Goal: Check status: Check status

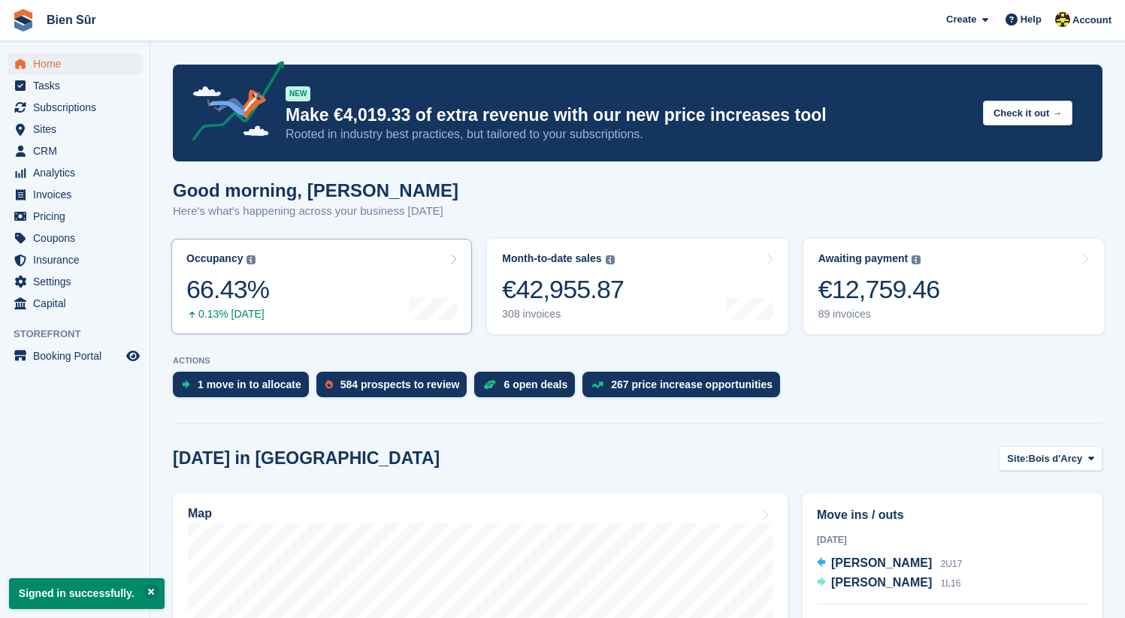
click at [322, 290] on link "Occupancy The percentage of all currently allocated units in terms of area. Inc…" at bounding box center [321, 286] width 301 height 95
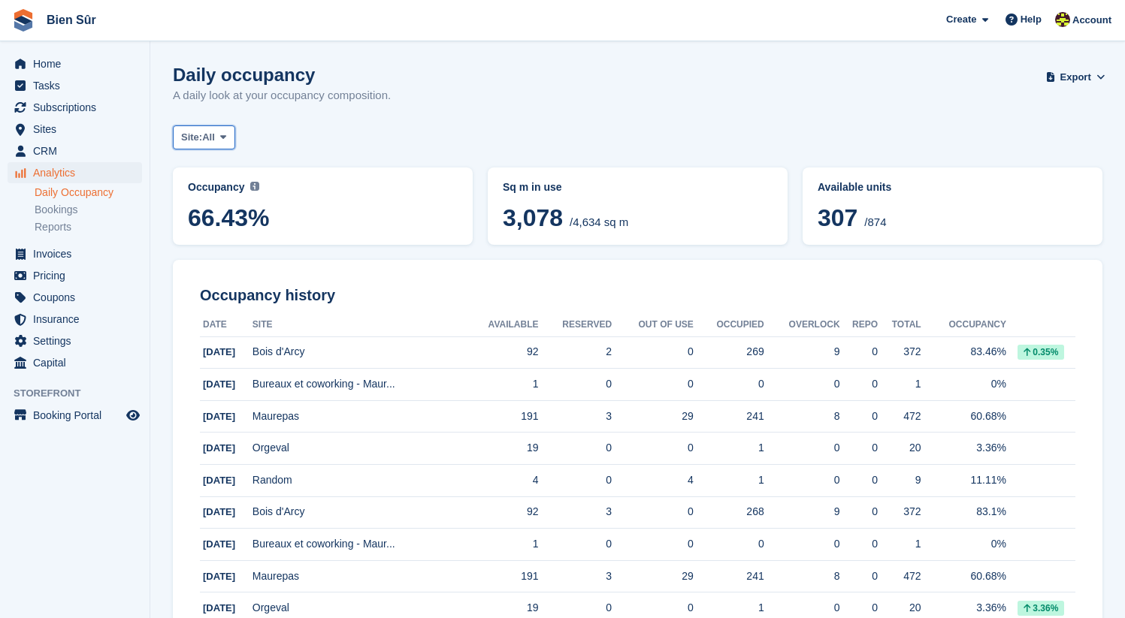
click at [223, 141] on span at bounding box center [223, 137] width 12 height 12
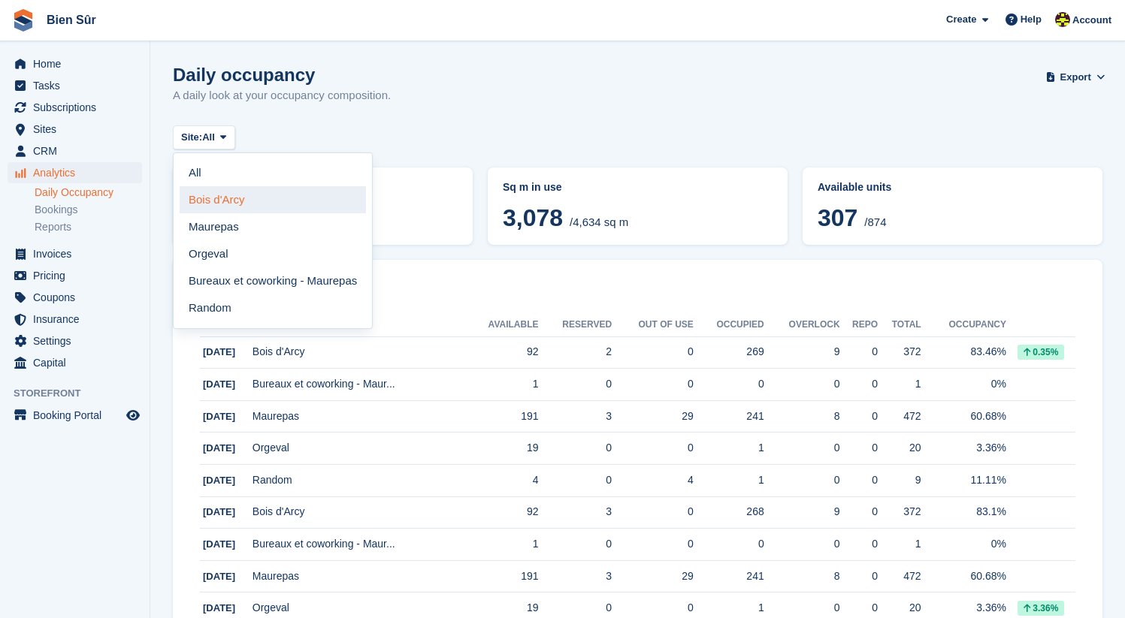
click at [231, 200] on link "Bois d'Arcy" at bounding box center [273, 199] width 186 height 27
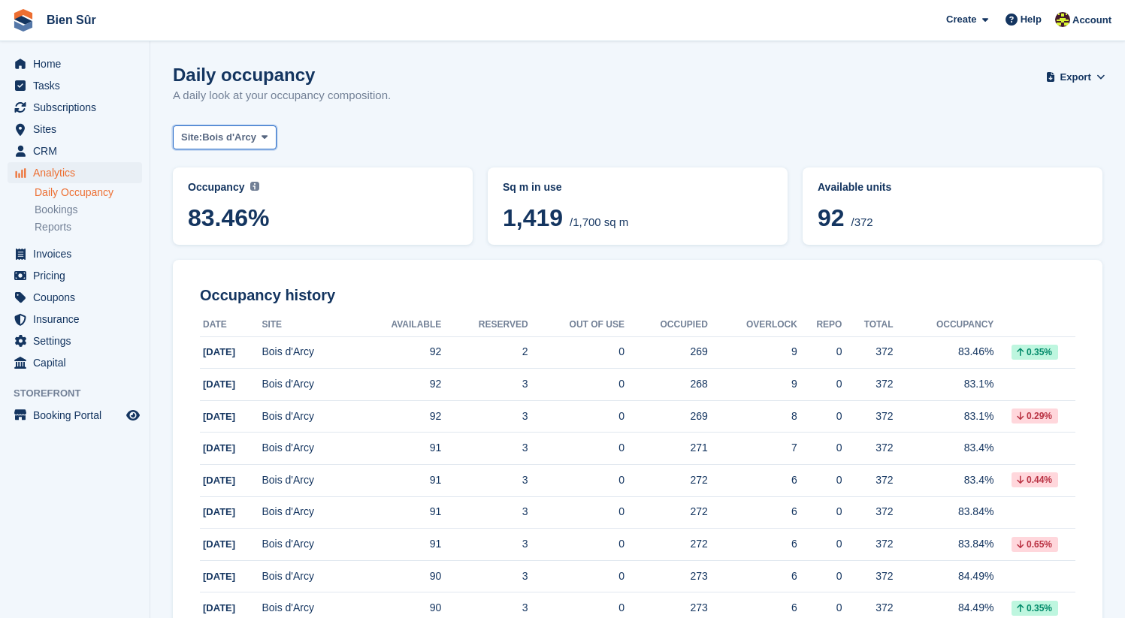
click at [234, 138] on span "Bois d'Arcy" at bounding box center [229, 137] width 54 height 15
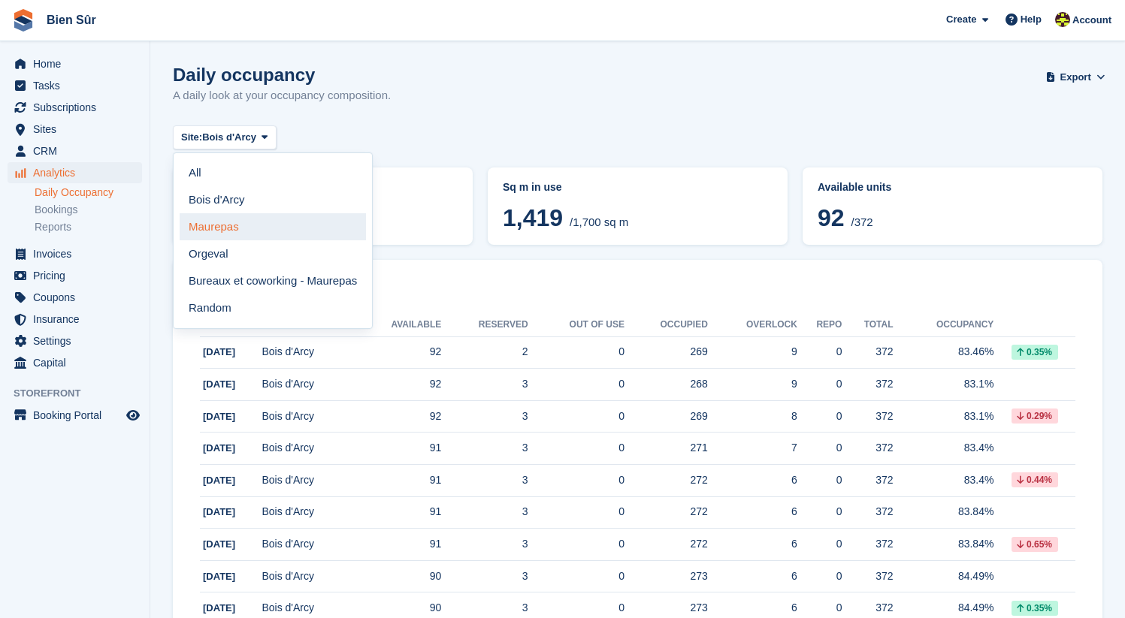
click at [242, 220] on link "Maurepas" at bounding box center [273, 226] width 186 height 27
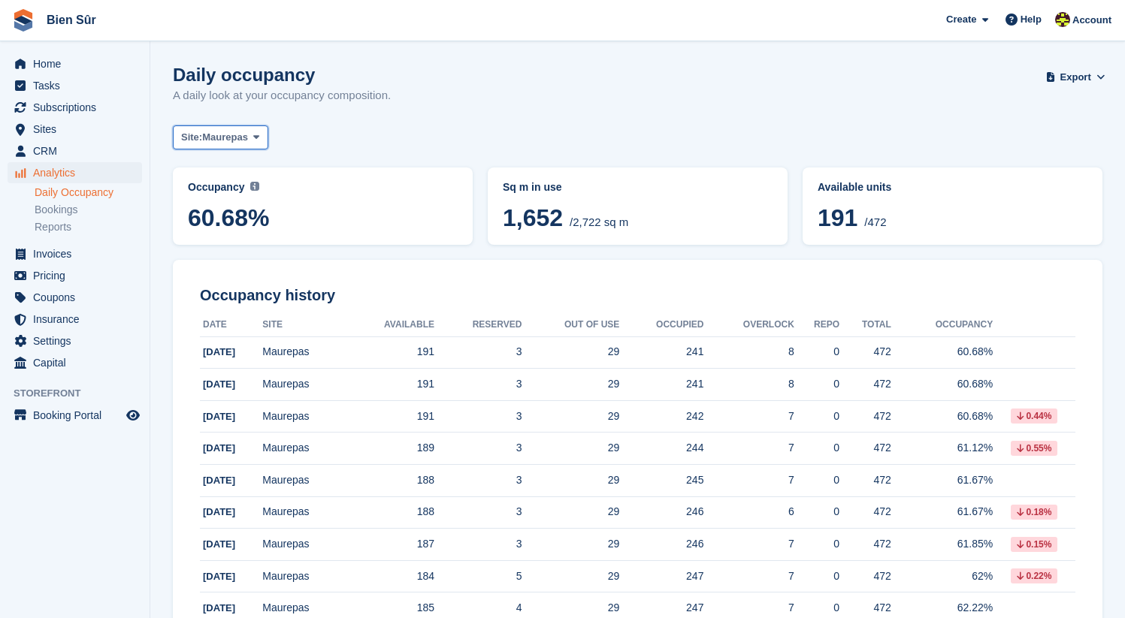
click at [248, 135] on span "Maurepas" at bounding box center [225, 137] width 46 height 15
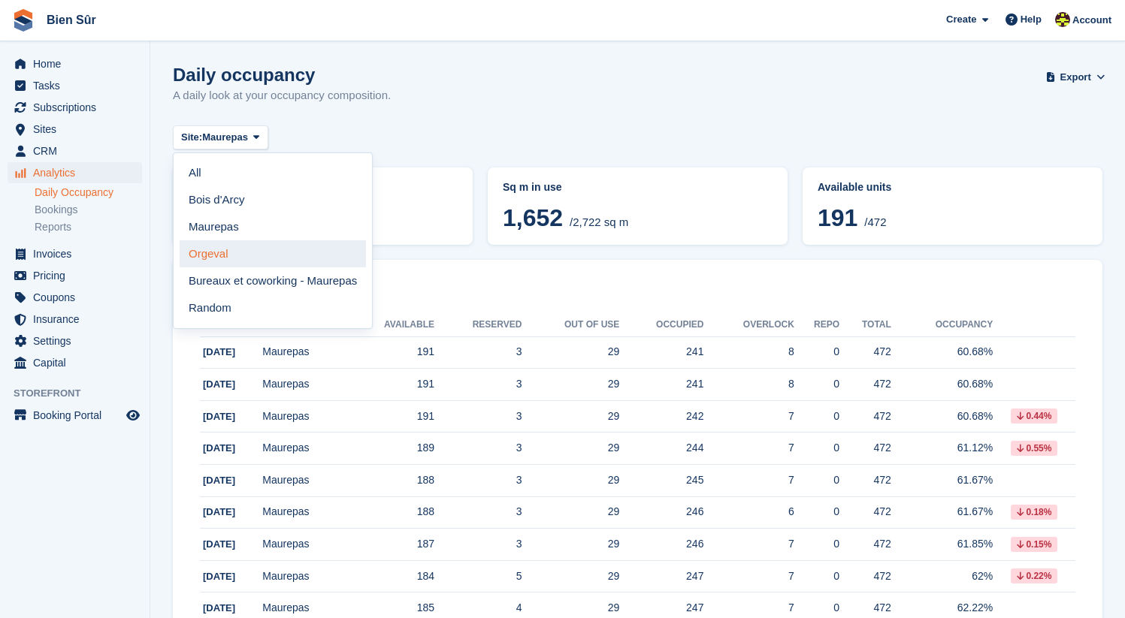
click at [240, 261] on link "Orgeval" at bounding box center [273, 253] width 186 height 27
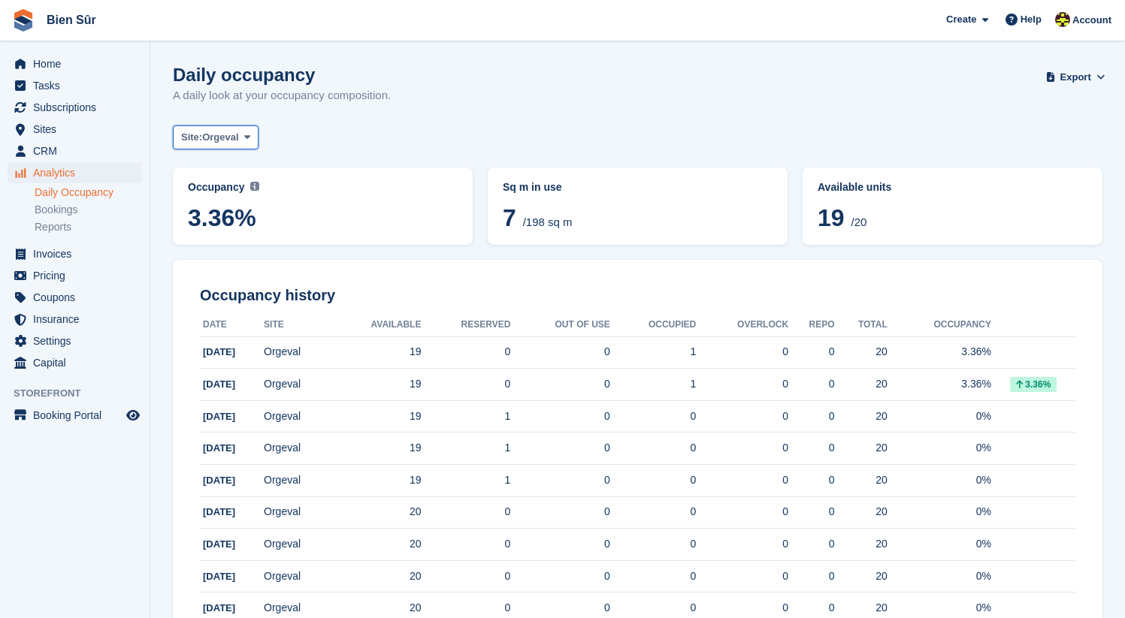
click at [234, 138] on span "Orgeval" at bounding box center [220, 137] width 36 height 15
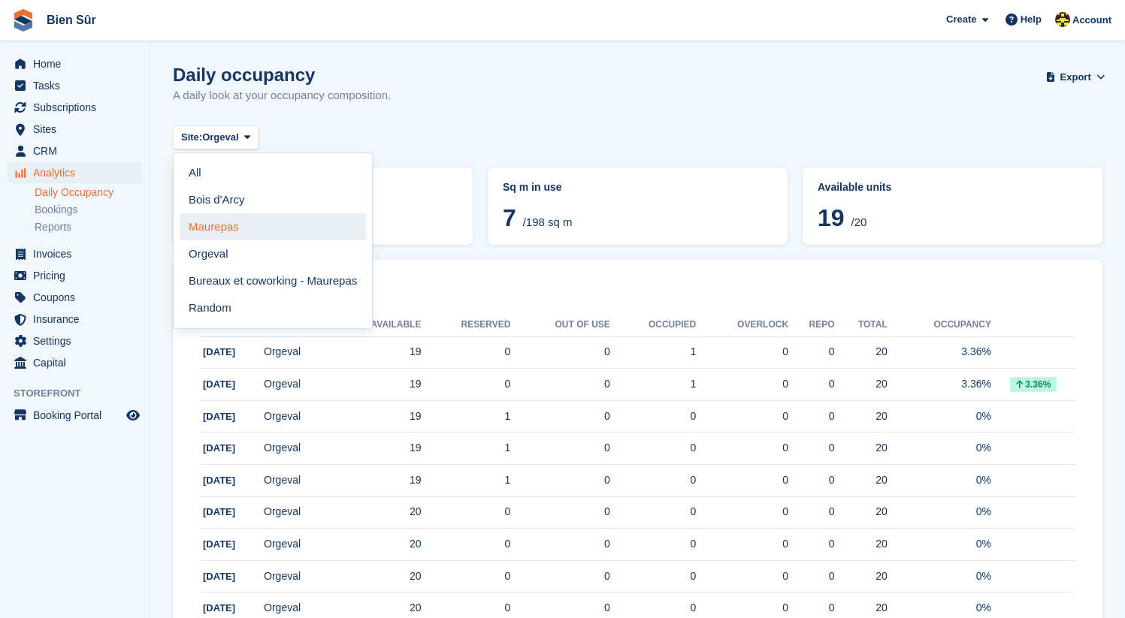
click at [252, 227] on link "Maurepas" at bounding box center [273, 226] width 186 height 27
